Goal: Information Seeking & Learning: Learn about a topic

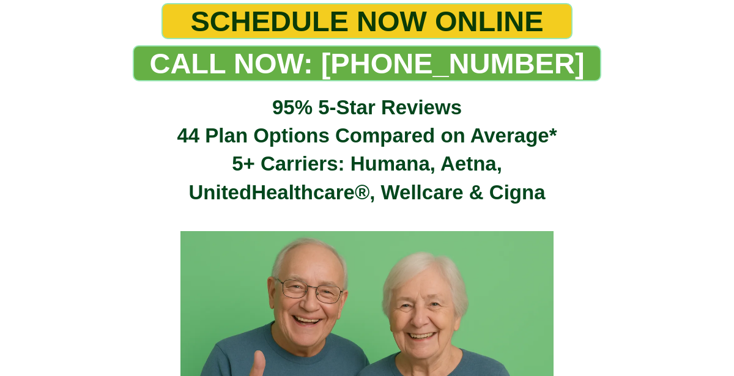
scroll to position [360, 0]
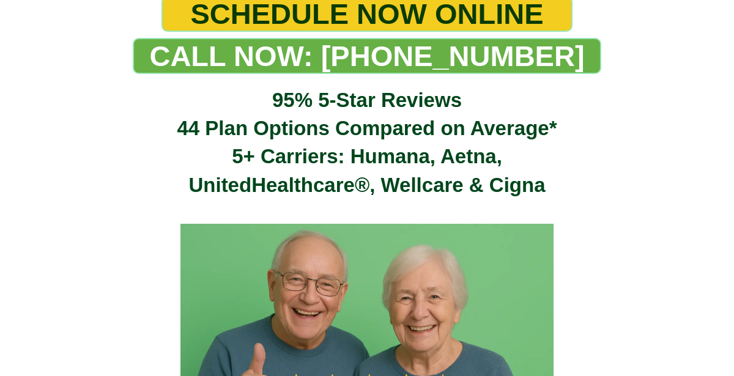
click at [367, 176] on span "UnitedHealthcare®, Wellcare & Cigna" at bounding box center [366, 185] width 357 height 23
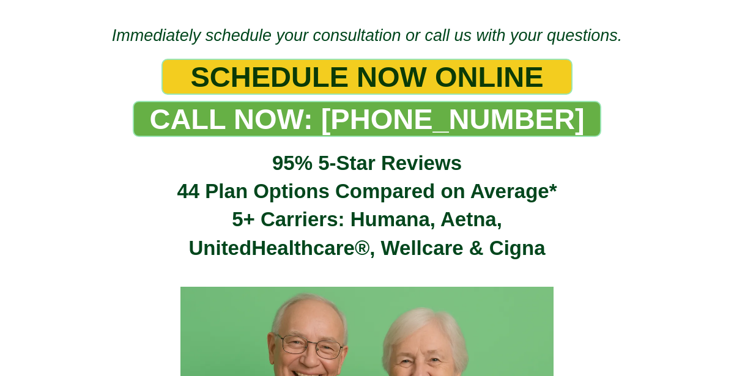
scroll to position [358, 0]
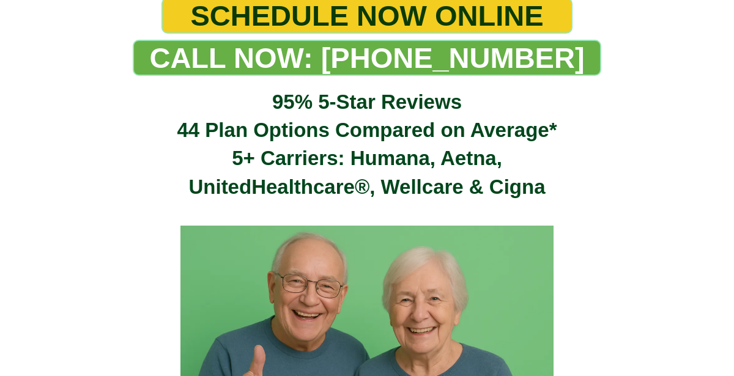
click at [367, 176] on span "UnitedHealthcare®, Wellcare & Cigna" at bounding box center [366, 187] width 357 height 23
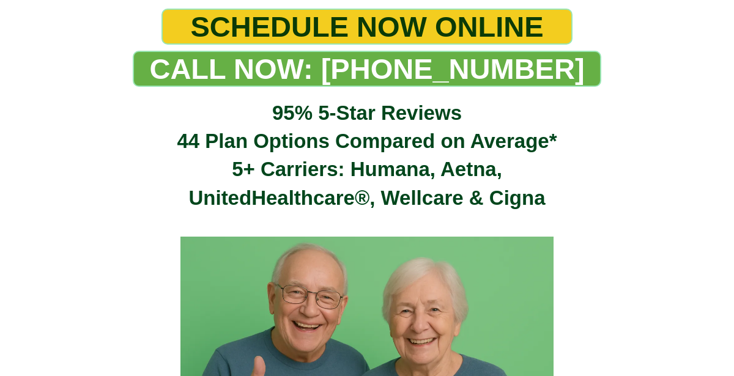
scroll to position [360, 0]
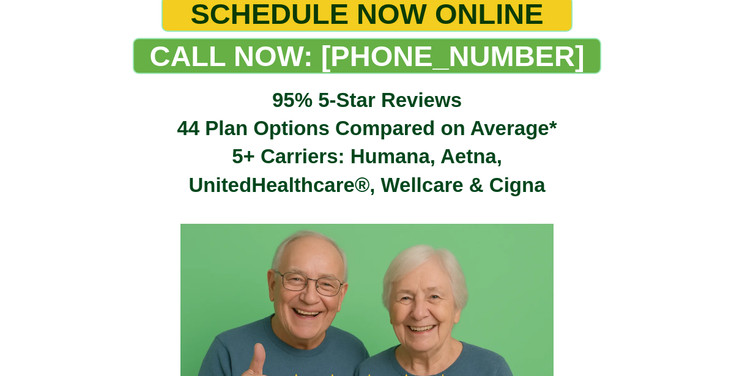
click at [367, 176] on span "UnitedHealthcare®, Wellcare & Cigna" at bounding box center [366, 185] width 357 height 23
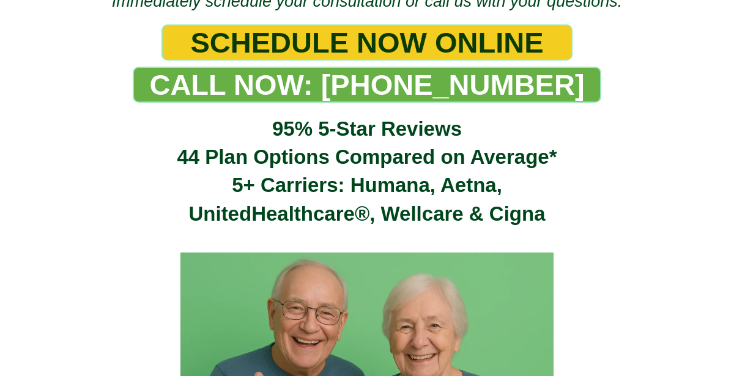
scroll to position [362, 0]
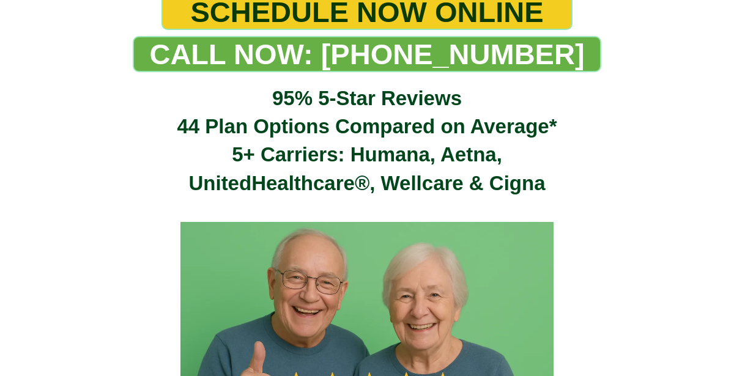
click at [367, 176] on span "UnitedHealthcare®, Wellcare & Cigna" at bounding box center [366, 183] width 357 height 23
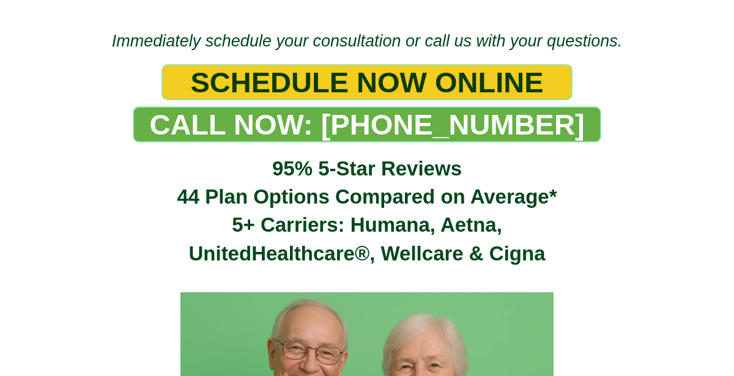
scroll to position [358, 0]
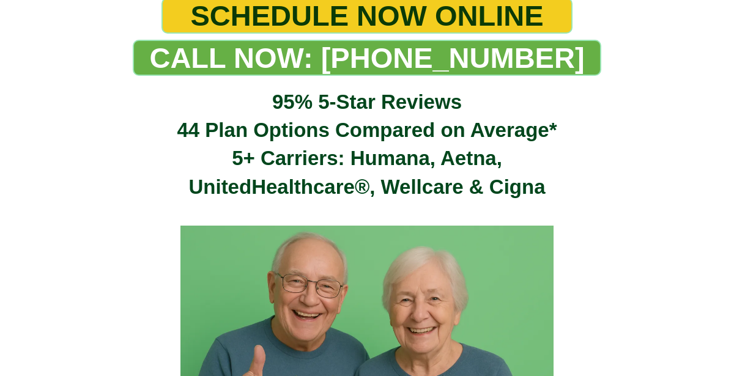
click at [367, 176] on span "UnitedHealthcare®, Wellcare & Cigna" at bounding box center [366, 187] width 357 height 23
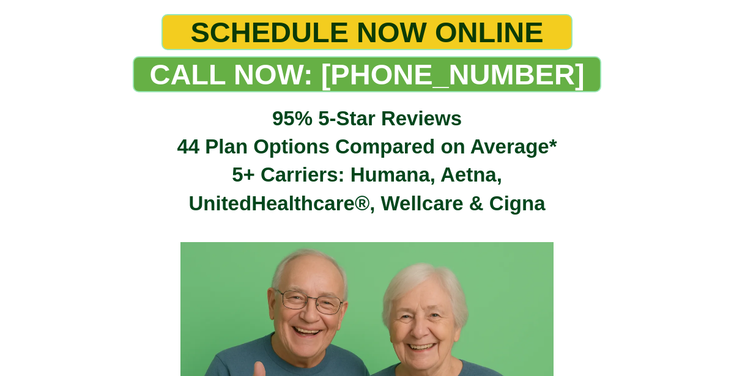
scroll to position [360, 0]
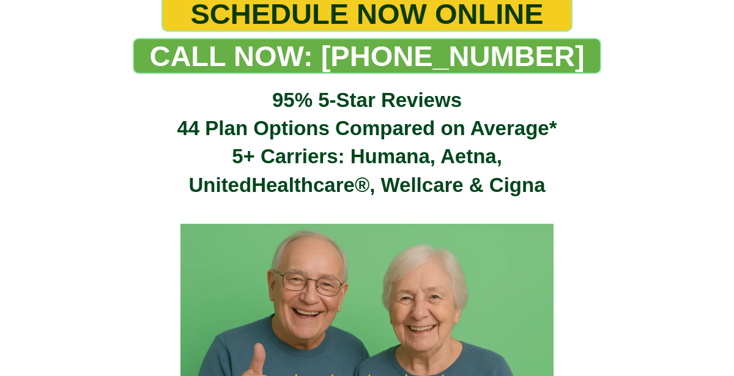
click at [367, 176] on span "UnitedHealthcare®, Wellcare & Cigna" at bounding box center [366, 185] width 357 height 23
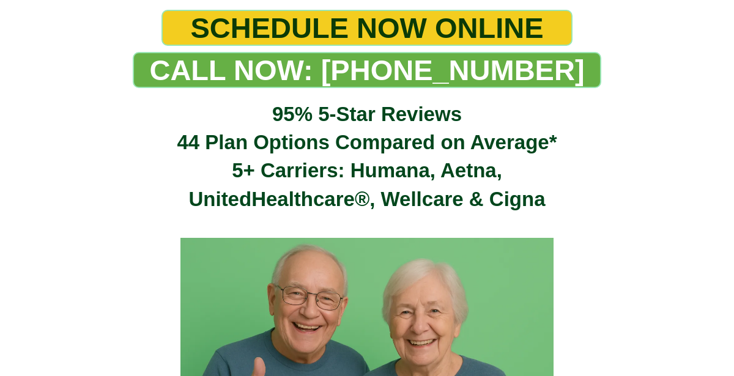
scroll to position [358, 0]
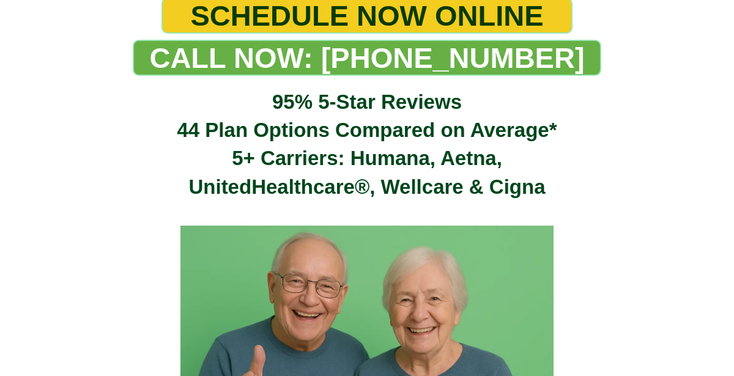
click at [367, 176] on span "UnitedHealthcare®, Wellcare & Cigna" at bounding box center [366, 187] width 357 height 23
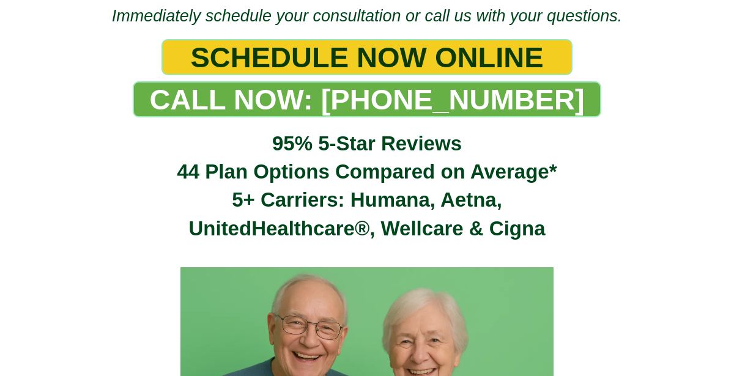
scroll to position [362, 0]
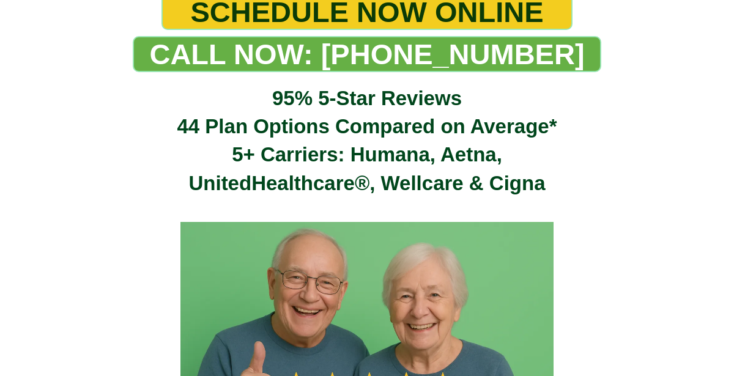
click at [367, 176] on span "UnitedHealthcare®, Wellcare & Cigna" at bounding box center [366, 183] width 357 height 23
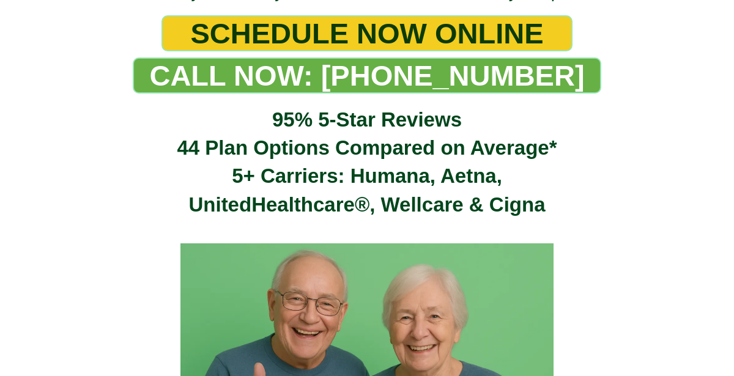
scroll to position [362, 0]
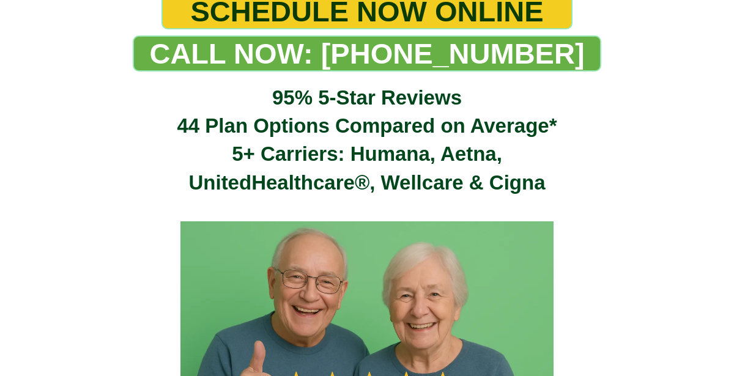
click at [367, 176] on span "UnitedHealthcare®, Wellcare & Cigna" at bounding box center [366, 182] width 357 height 23
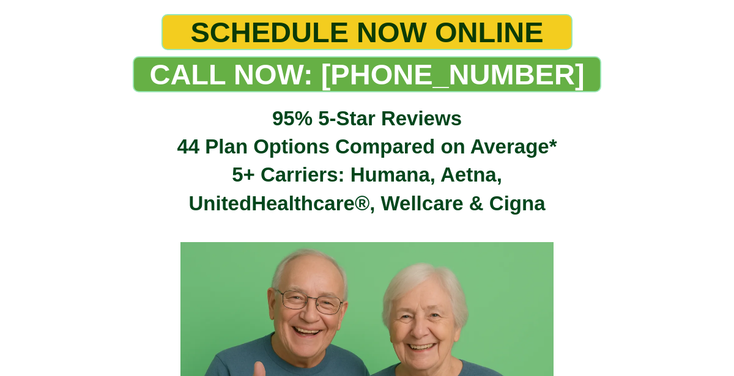
scroll to position [358, 0]
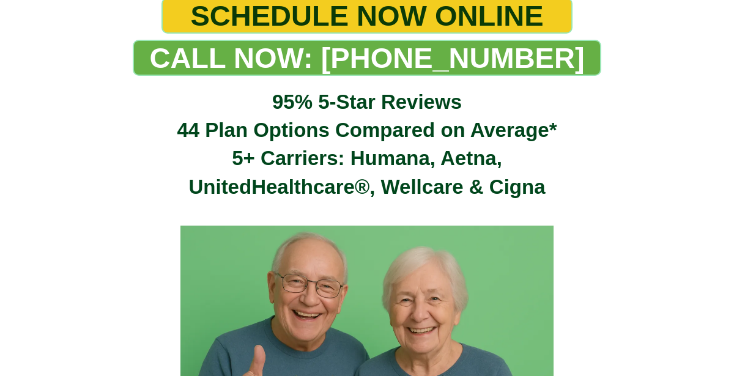
click at [367, 176] on span "UnitedHealthcare®, Wellcare & Cigna" at bounding box center [366, 187] width 357 height 23
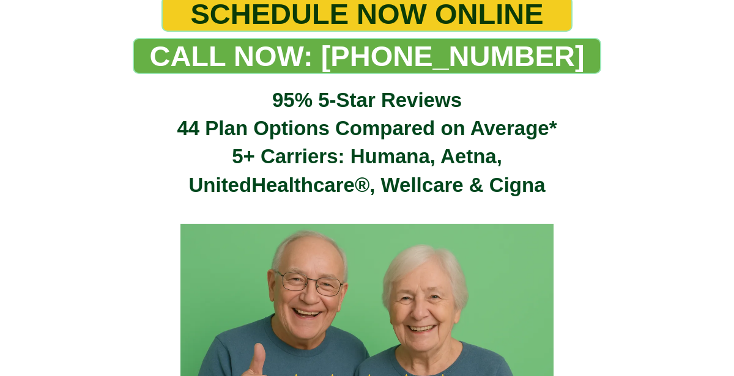
click at [367, 176] on span "UnitedHealthcare®, Wellcare & Cigna" at bounding box center [366, 185] width 357 height 23
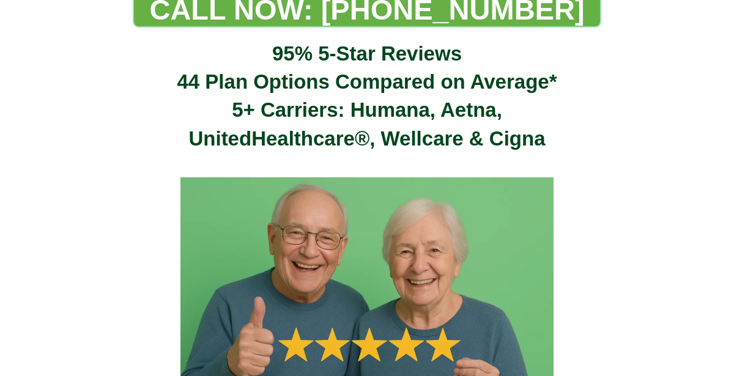
scroll to position [407, 0]
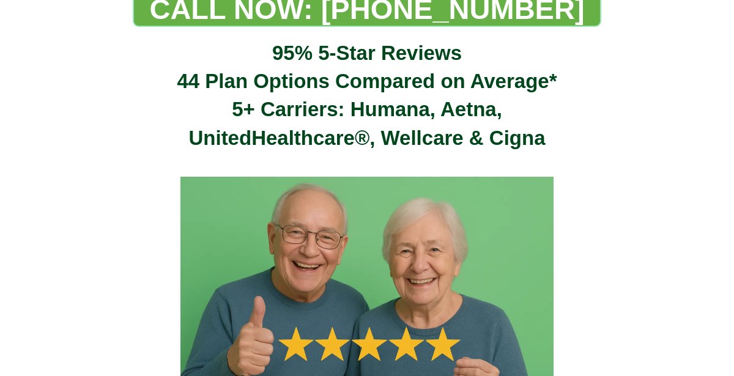
click at [367, 177] on img at bounding box center [367, 301] width 374 height 249
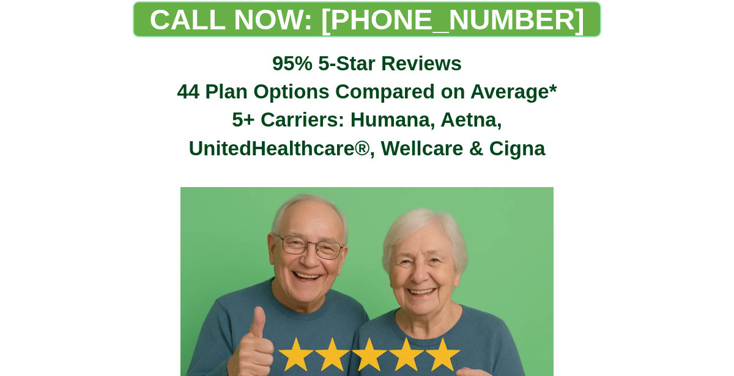
scroll to position [398, 0]
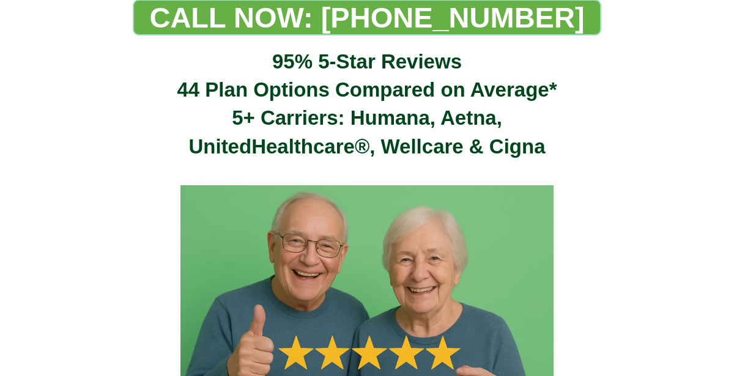
click at [367, 176] on div at bounding box center [366, 301] width 691 height 280
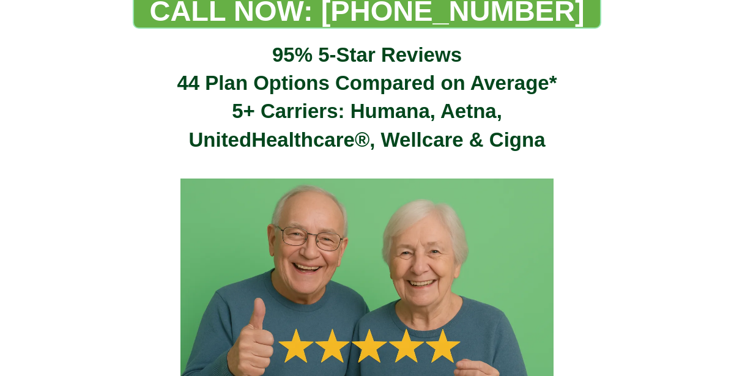
scroll to position [406, 0]
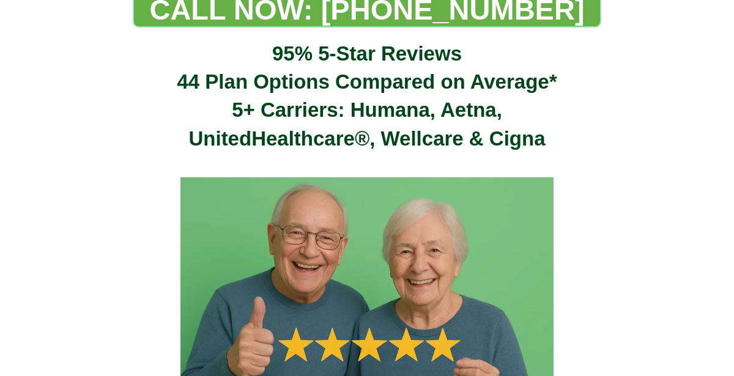
click at [367, 177] on img at bounding box center [367, 301] width 374 height 249
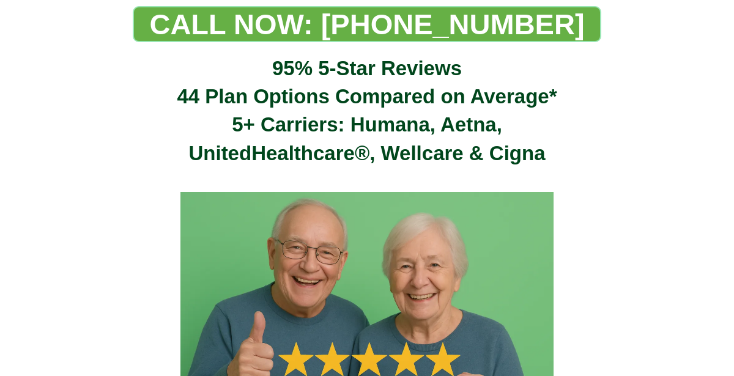
scroll to position [406, 0]
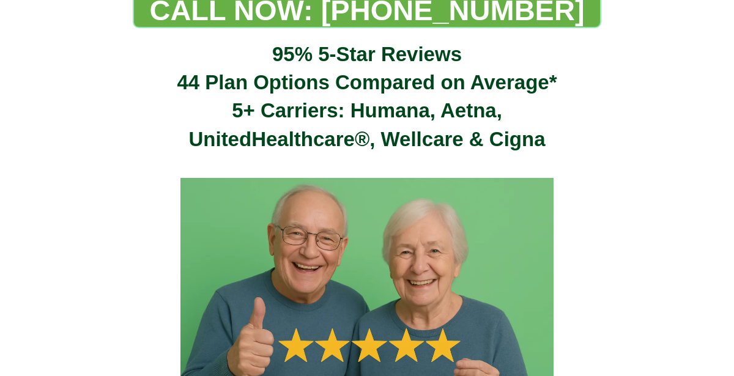
click at [367, 178] on img at bounding box center [367, 302] width 374 height 249
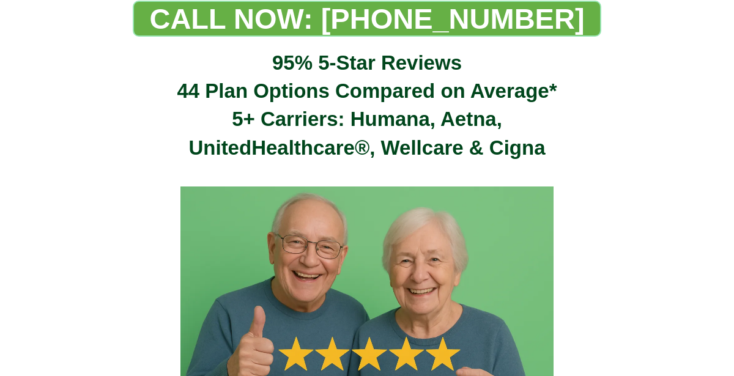
scroll to position [407, 0]
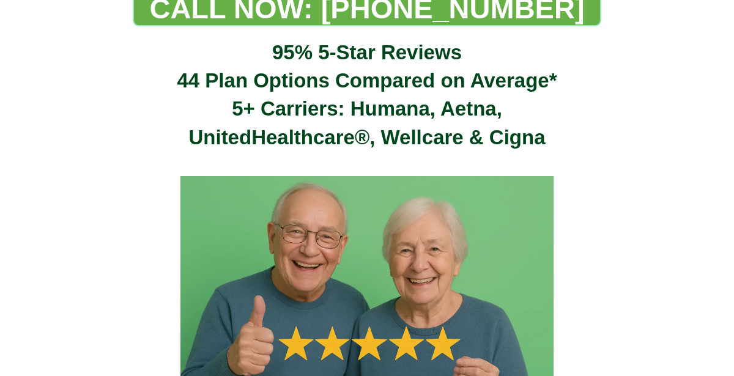
click at [367, 176] on img at bounding box center [367, 300] width 374 height 249
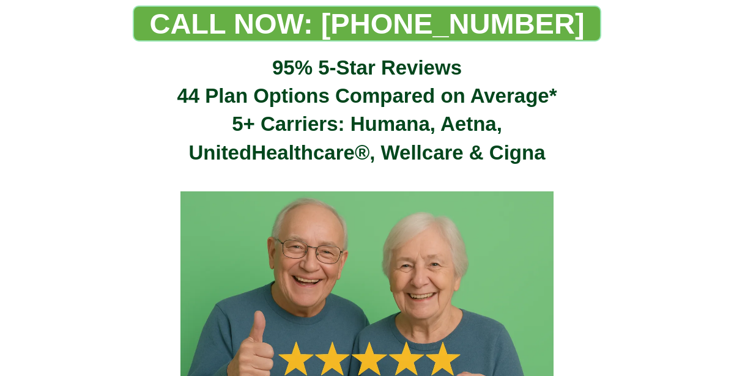
scroll to position [405, 0]
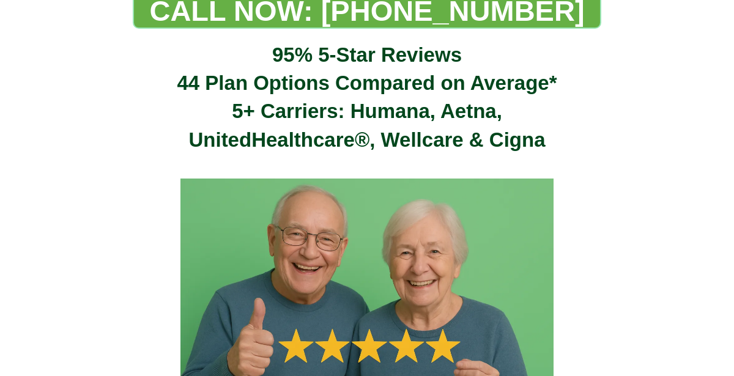
click at [367, 179] on img at bounding box center [367, 303] width 374 height 249
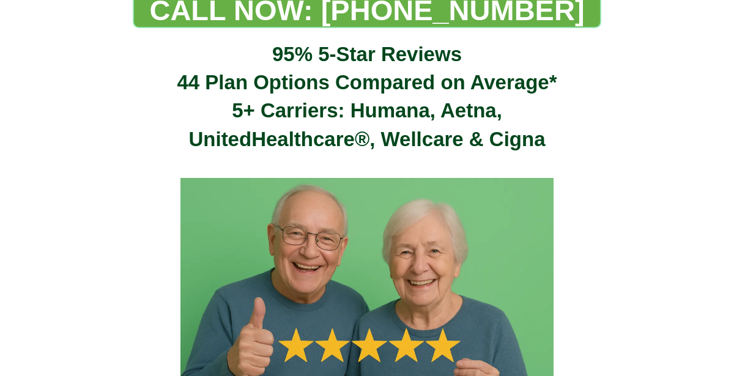
scroll to position [406, 0]
